Goal: Obtain resource: Download file/media

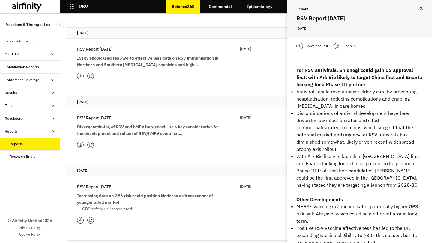
scroll to position [335, 0]
click at [113, 46] on p "RSV Report [DATE]" at bounding box center [95, 49] width 36 height 7
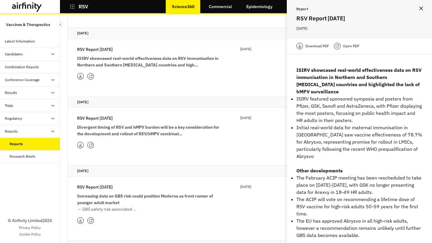
click at [318, 44] on p "Download PDF" at bounding box center [317, 46] width 24 height 6
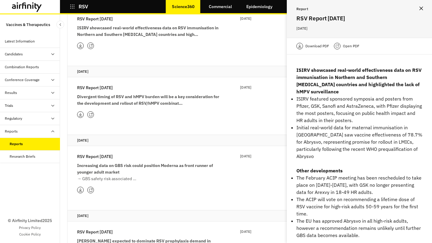
scroll to position [367, 0]
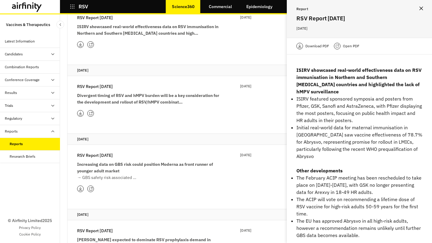
click at [113, 152] on p "RSV Report [DATE]" at bounding box center [95, 155] width 36 height 7
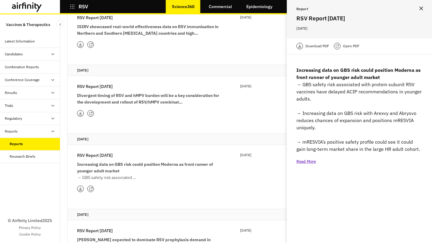
click at [110, 83] on p "RSV Report [DATE]" at bounding box center [95, 86] width 36 height 7
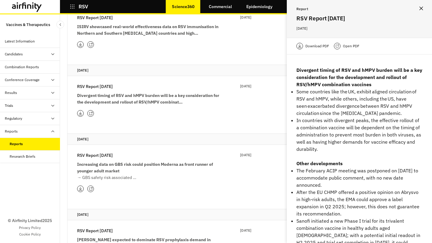
click at [311, 49] on div "Download PDF" at bounding box center [312, 46] width 33 height 7
click at [69, 8] on div "RSV" at bounding box center [90, 6] width 60 height 10
click at [74, 13] on div "RSV Science360 Commercial Epidemiology" at bounding box center [60, 6] width 120 height 13
click at [70, 7] on icon "button" at bounding box center [72, 6] width 5 height 5
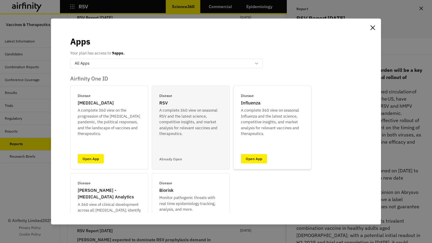
click at [255, 154] on div "Disease [MEDICAL_DATA] A complete 360 view on [MEDICAL_DATA] and the latest sci…" at bounding box center [272, 128] width 78 height 84
click at [252, 157] on link "Open App" at bounding box center [254, 158] width 26 height 9
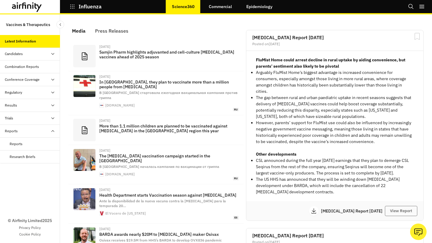
scroll to position [378, 180]
click at [27, 143] on div "Reports" at bounding box center [35, 144] width 50 height 5
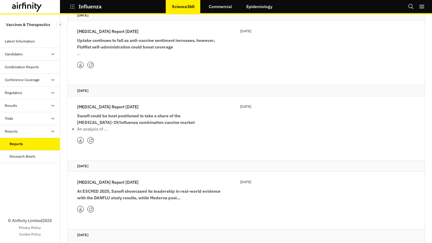
scroll to position [215, 0]
click at [120, 181] on p "Influenza Report 29th April" at bounding box center [107, 182] width 61 height 7
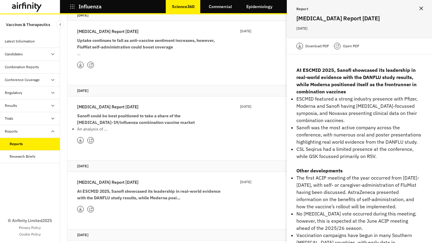
click at [321, 46] on p "Download PDF" at bounding box center [317, 46] width 24 height 6
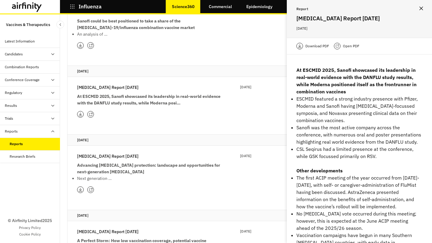
scroll to position [311, 0]
click at [122, 155] on p "Influenza Report 25th March" at bounding box center [107, 156] width 61 height 7
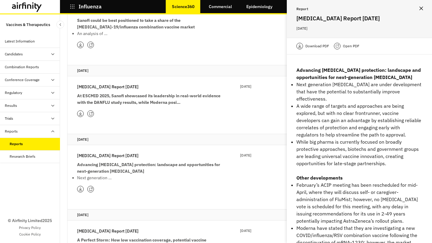
click at [316, 45] on p "Download PDF" at bounding box center [317, 46] width 24 height 6
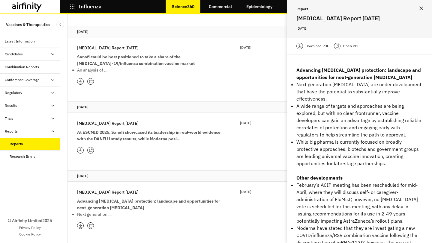
click at [73, 5] on icon "button" at bounding box center [72, 6] width 5 height 5
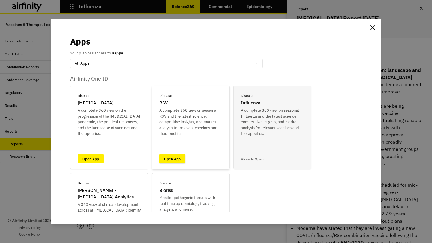
click at [173, 155] on link "Open App" at bounding box center [172, 158] width 26 height 9
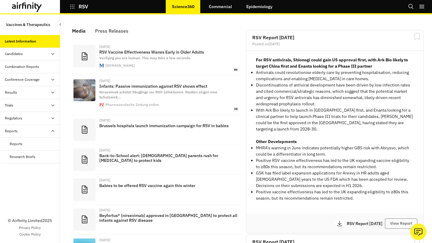
scroll to position [369, 180]
click at [34, 145] on div "Reports" at bounding box center [35, 144] width 50 height 5
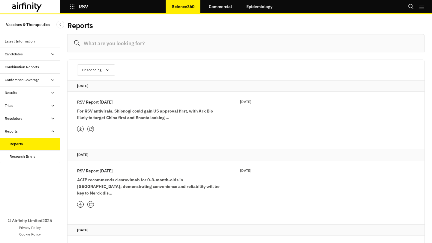
click at [109, 171] on p "RSV Report [DATE]" at bounding box center [95, 171] width 36 height 7
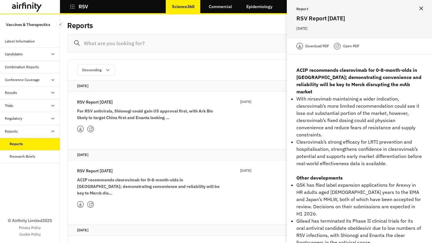
click at [307, 47] on p "Download PDF" at bounding box center [317, 46] width 24 height 6
